Goal: Task Accomplishment & Management: Use online tool/utility

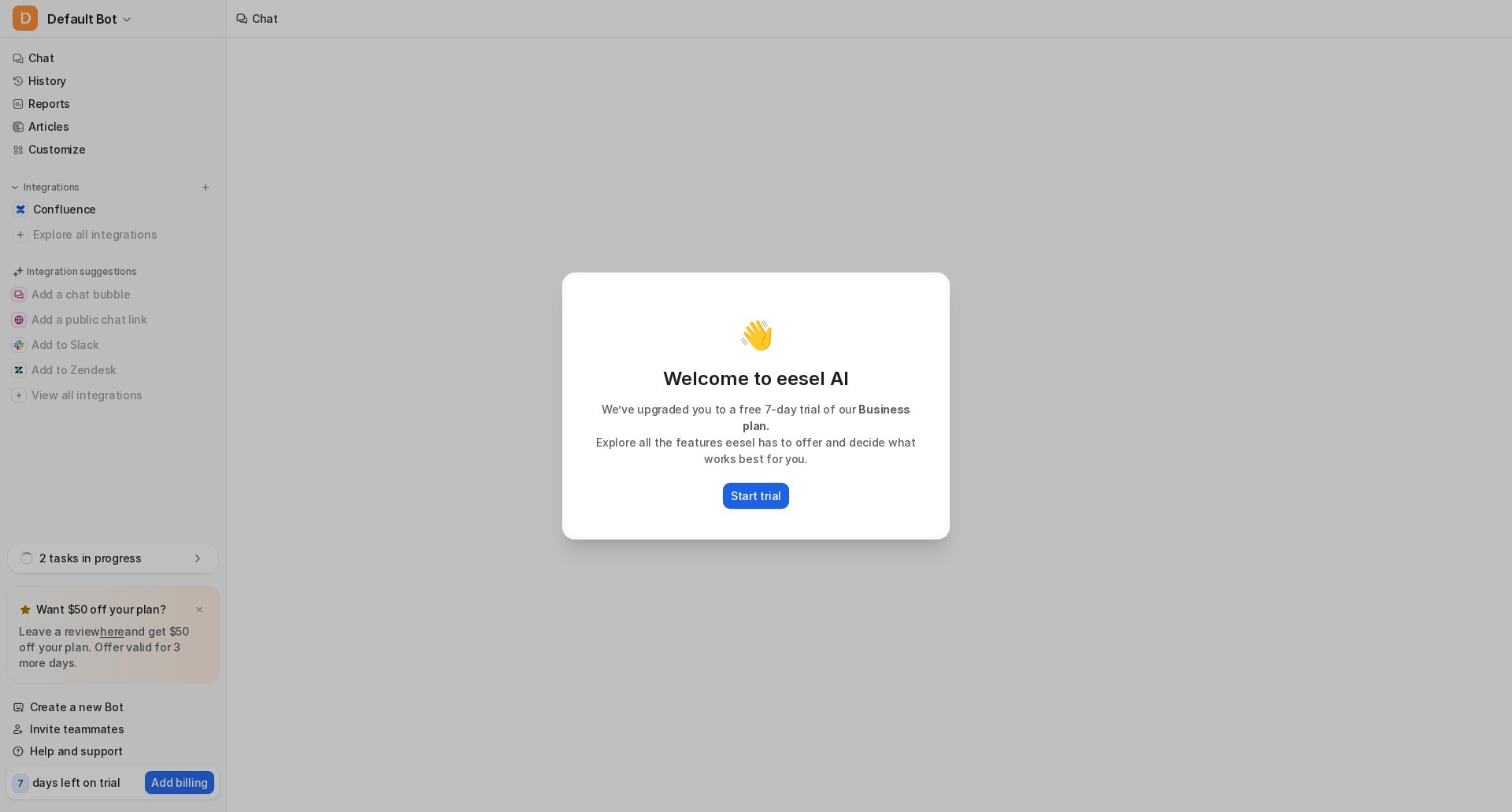
click at [744, 489] on p "Start trial" at bounding box center [756, 496] width 51 height 17
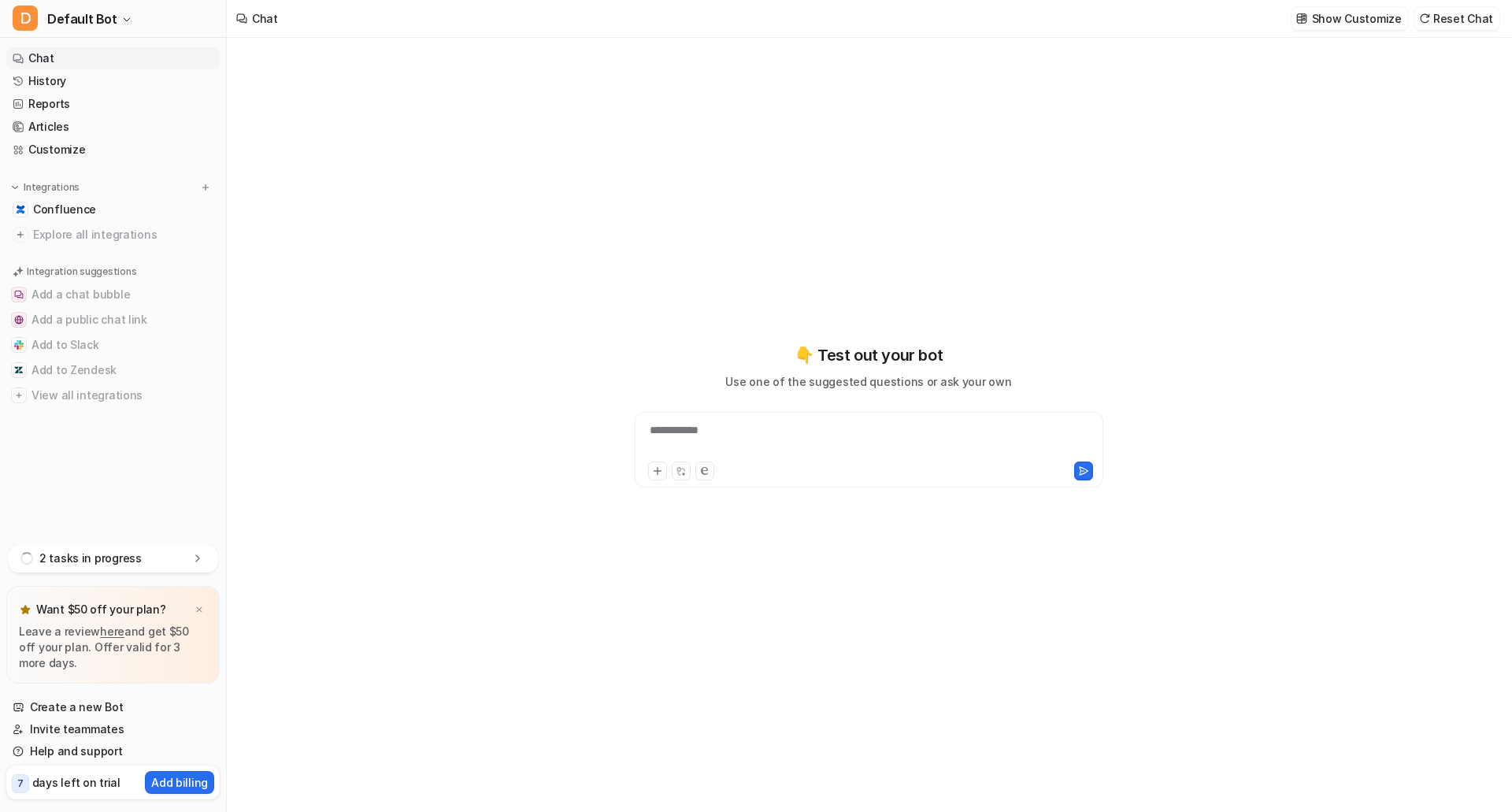
type textarea "**********"
click at [141, 216] on link "Confluence" at bounding box center [113, 209] width 213 height 22
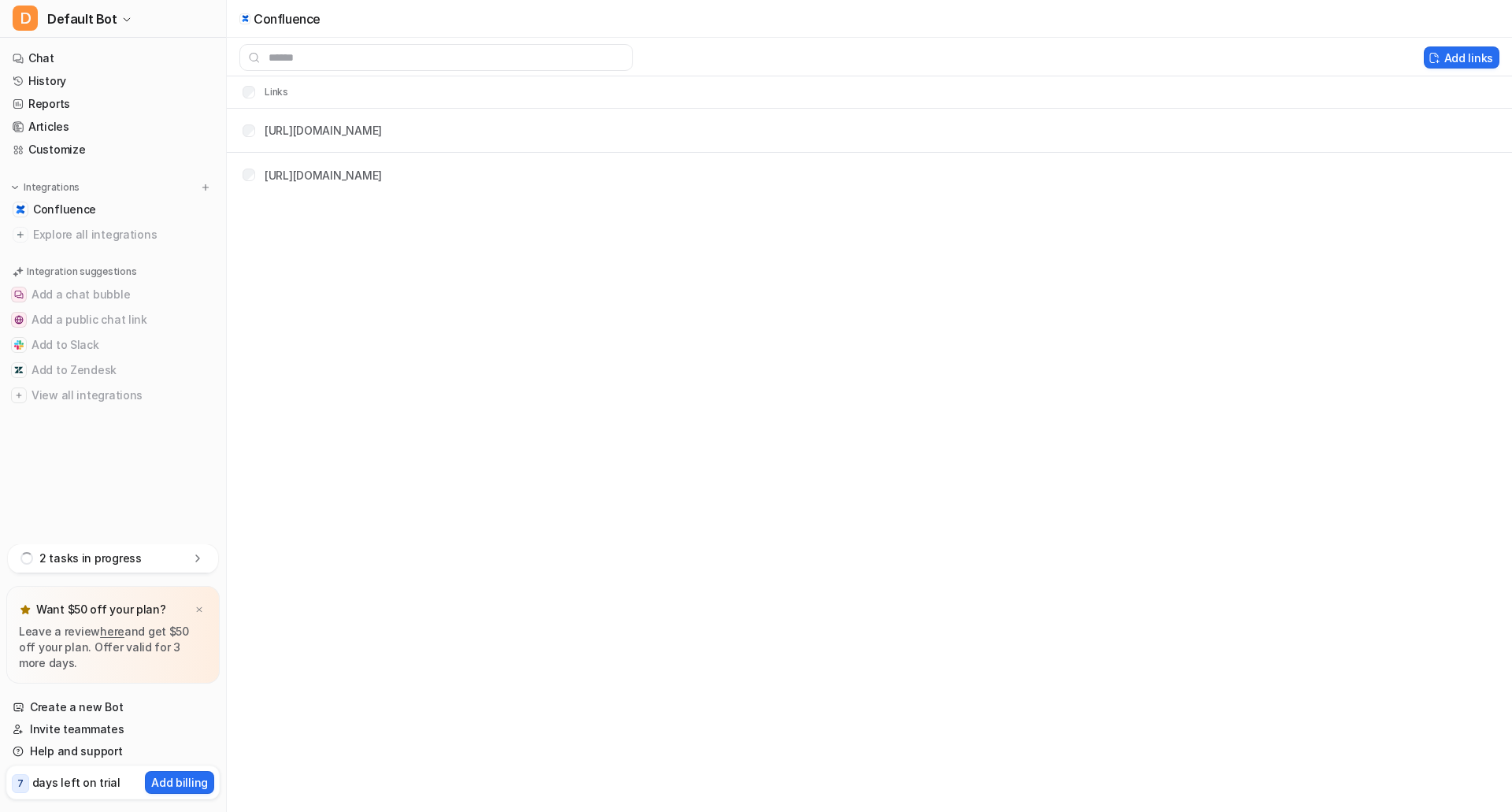
click at [124, 555] on p "2 tasks in progress" at bounding box center [90, 558] width 102 height 16
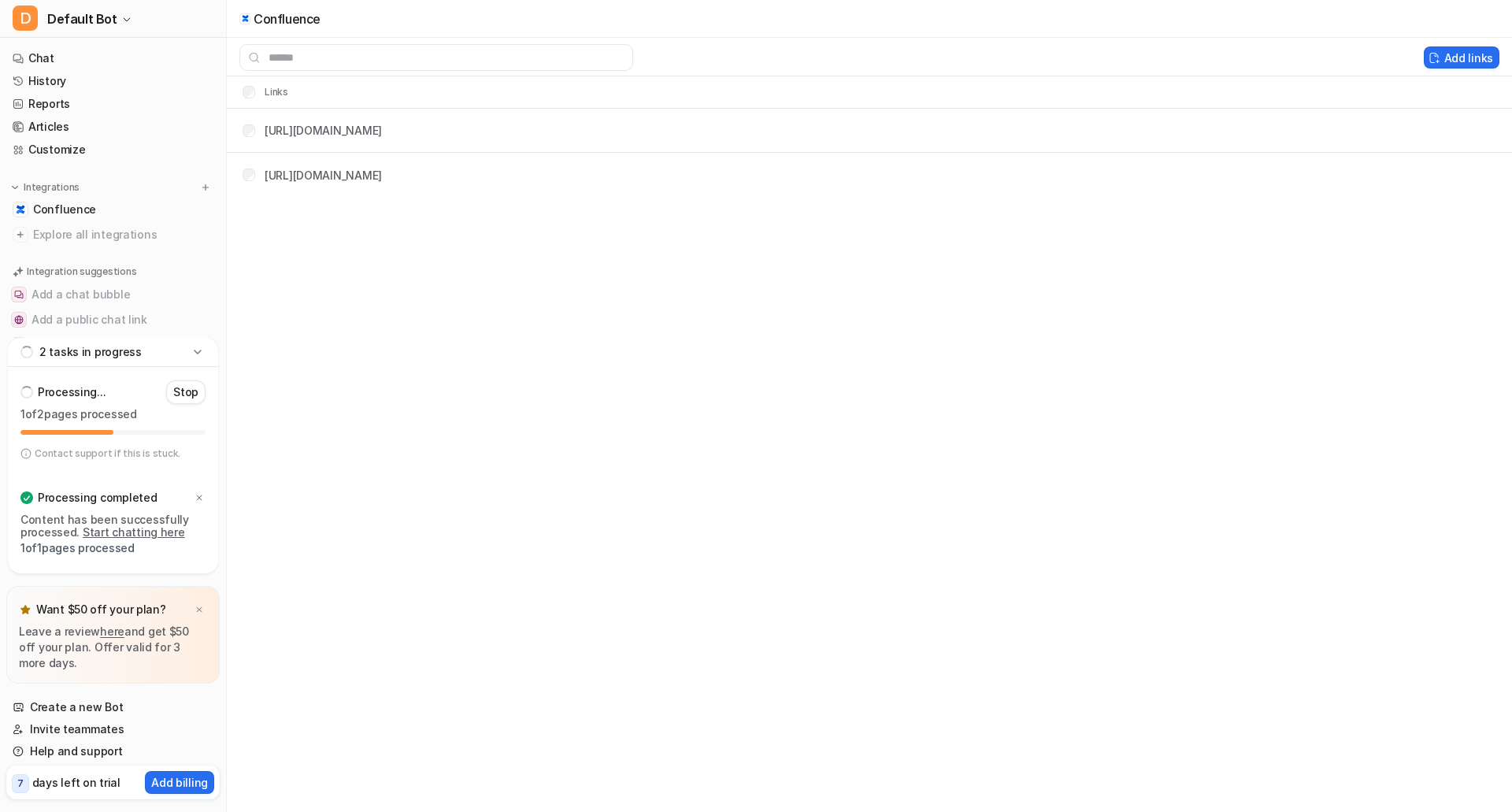
click at [199, 355] on icon at bounding box center [197, 351] width 16 height 16
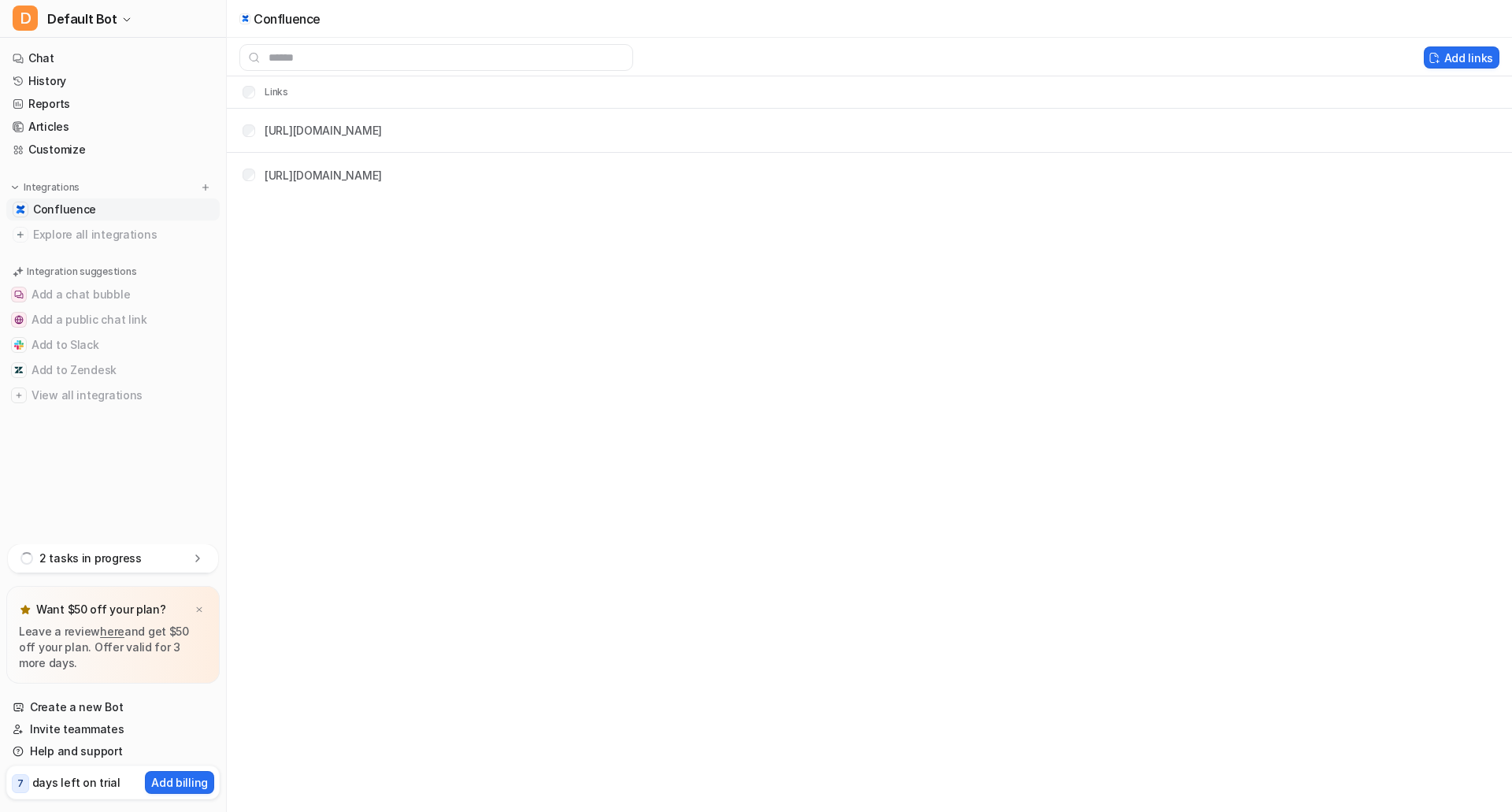
click at [144, 207] on link "Confluence" at bounding box center [113, 209] width 213 height 22
click at [93, 143] on link "Customize" at bounding box center [113, 150] width 213 height 22
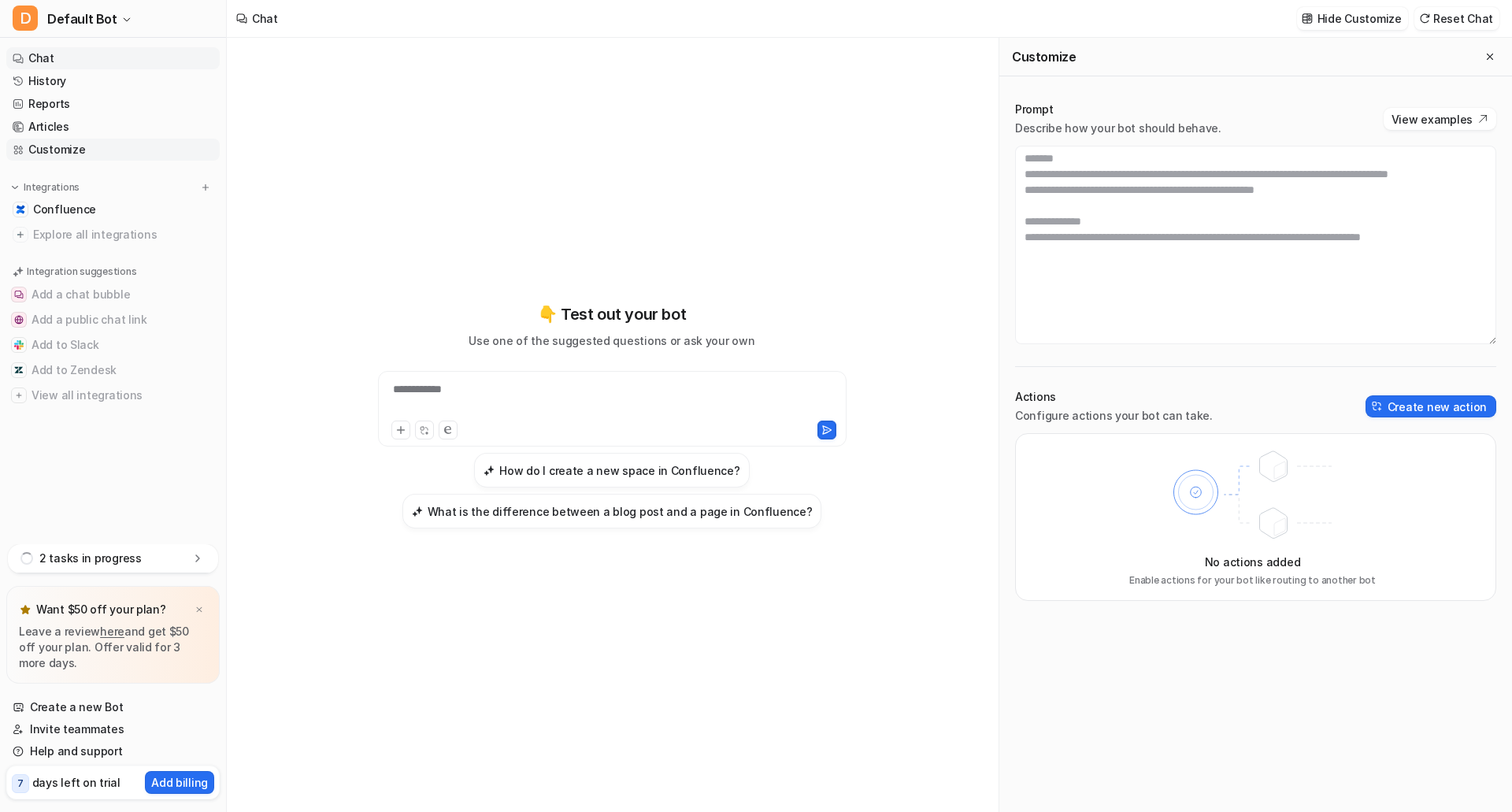
click at [137, 148] on link "Customize" at bounding box center [113, 150] width 213 height 22
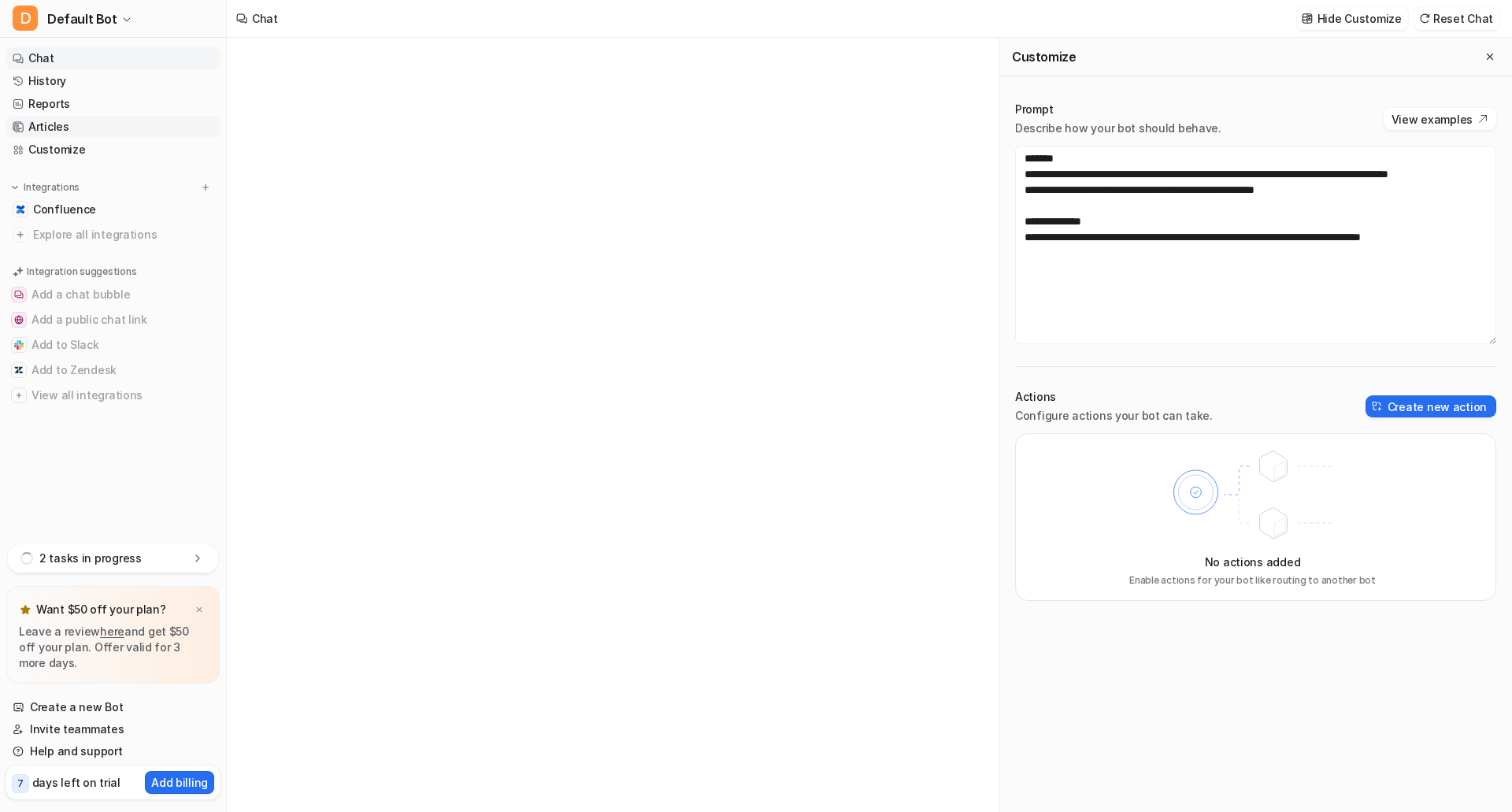
click at [134, 124] on link "Articles" at bounding box center [113, 127] width 213 height 22
